Goal: Check status: Check status

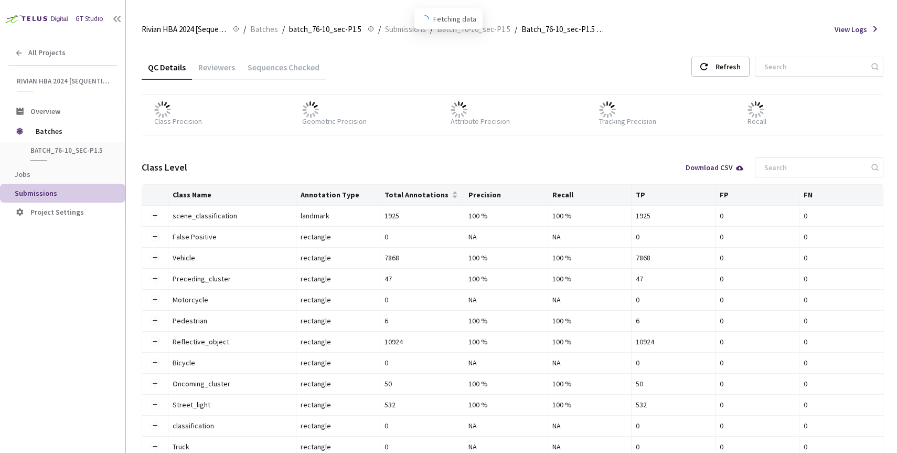
click at [216, 66] on div "Reviewers" at bounding box center [216, 71] width 49 height 18
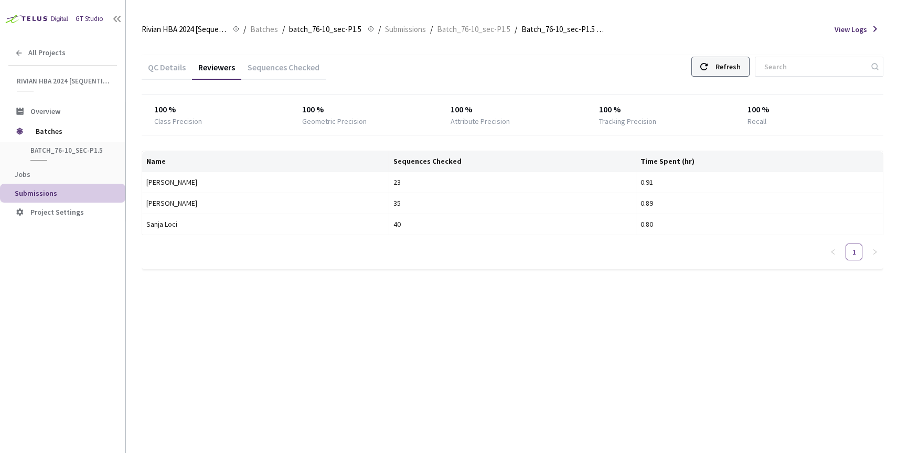
click at [708, 63] on icon at bounding box center [703, 66] width 7 height 7
click at [156, 75] on div "QC Details" at bounding box center [167, 71] width 50 height 18
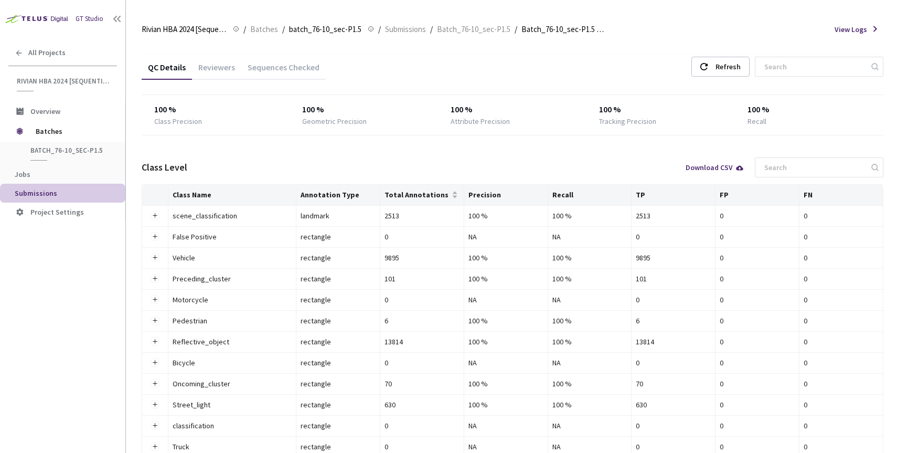
click at [222, 60] on div "Reviewers" at bounding box center [216, 66] width 49 height 23
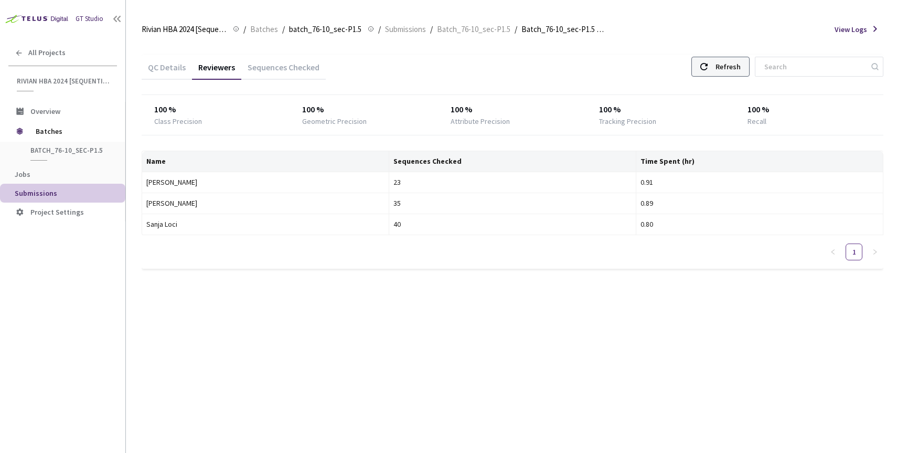
click at [708, 63] on icon at bounding box center [703, 66] width 7 height 7
click at [741, 70] on div "Refresh" at bounding box center [728, 66] width 25 height 19
click at [739, 62] on div "Refresh" at bounding box center [720, 67] width 58 height 20
